Goal: Navigation & Orientation: Find specific page/section

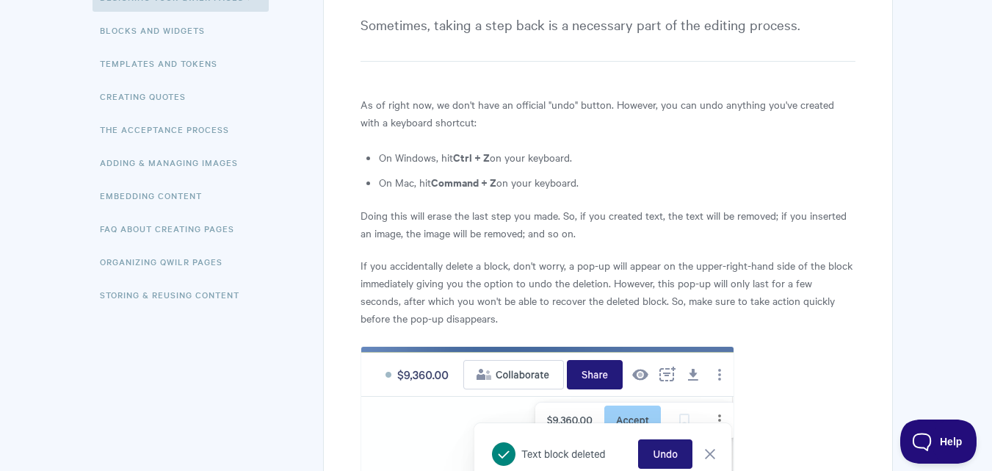
click at [664, 460] on img at bounding box center [547, 441] width 374 height 191
click at [672, 454] on img at bounding box center [547, 441] width 374 height 191
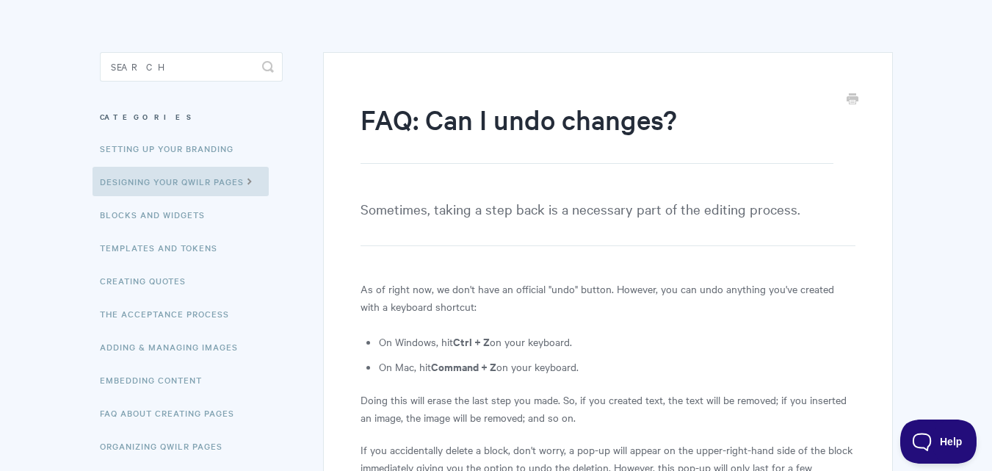
scroll to position [47, 0]
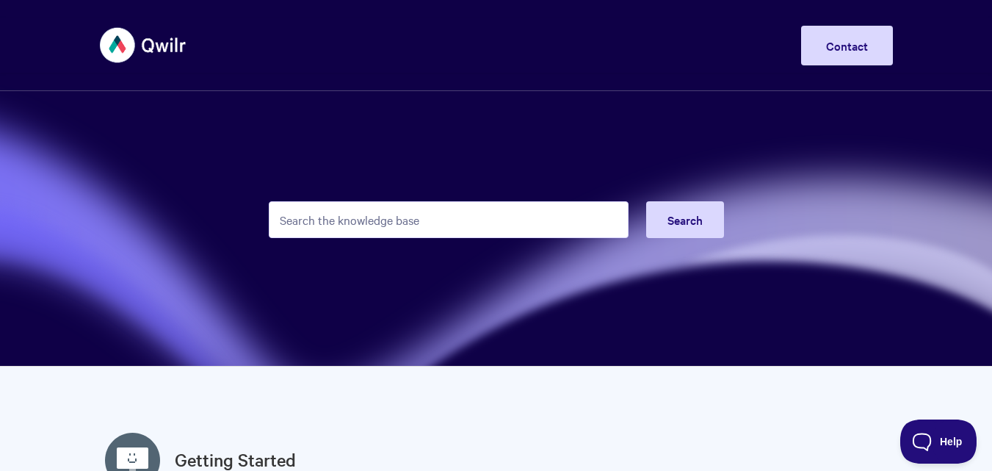
click at [137, 49] on img at bounding box center [143, 45] width 87 height 55
